Goal: Task Accomplishment & Management: Use online tool/utility

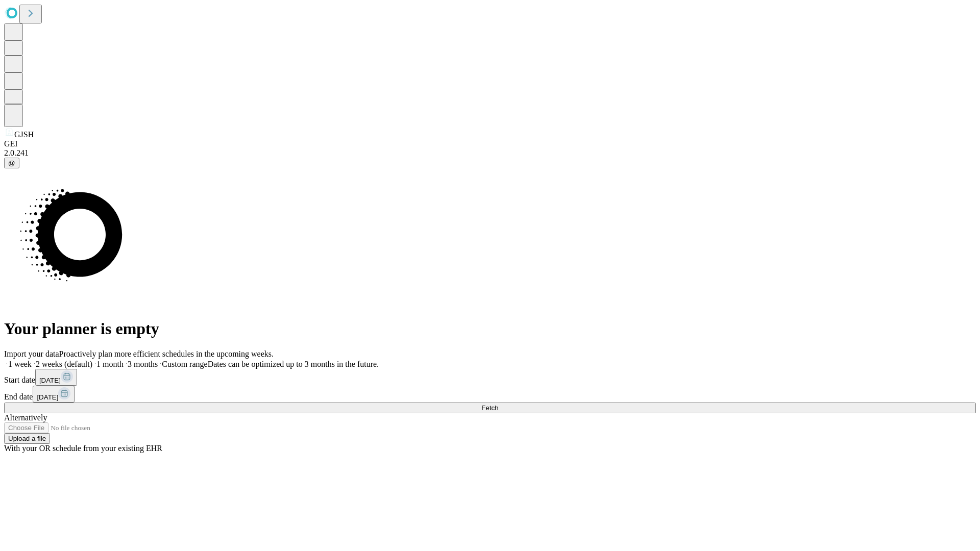
click at [498, 404] on span "Fetch" at bounding box center [489, 408] width 17 height 8
